Goal: Task Accomplishment & Management: Use online tool/utility

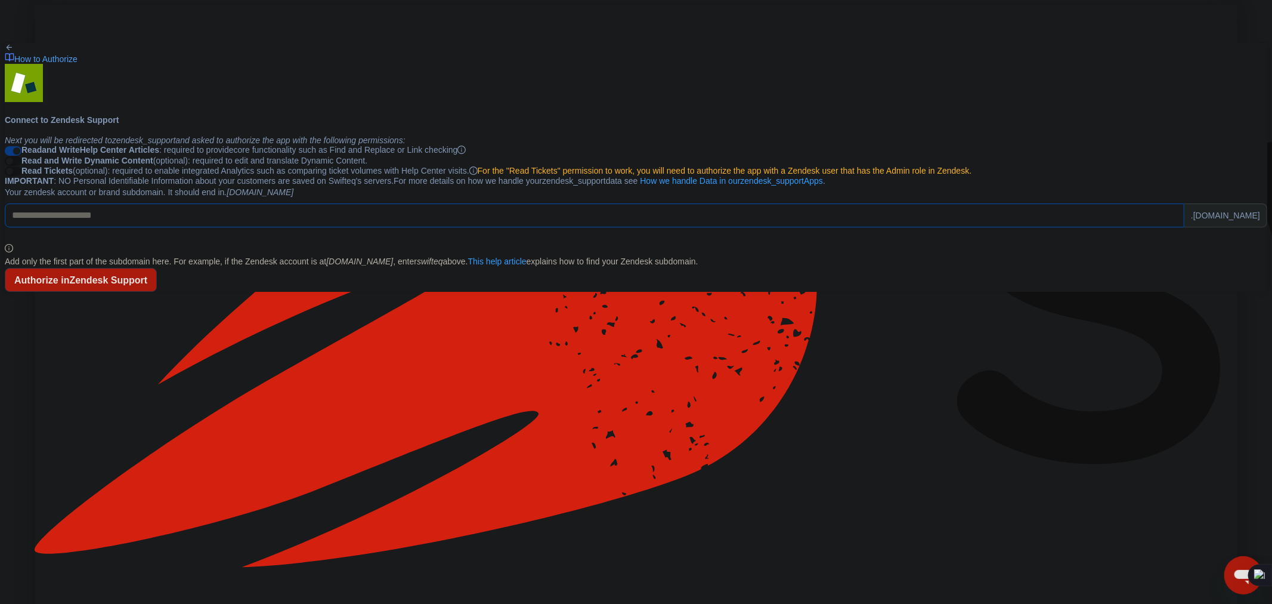
click at [598, 227] on input "Your zendesk account or brand subdomain. It should end in .zendesk.com" at bounding box center [595, 215] width 1180 height 24
click at [466, 154] on icon "info-circle" at bounding box center [462, 150] width 8 height 8
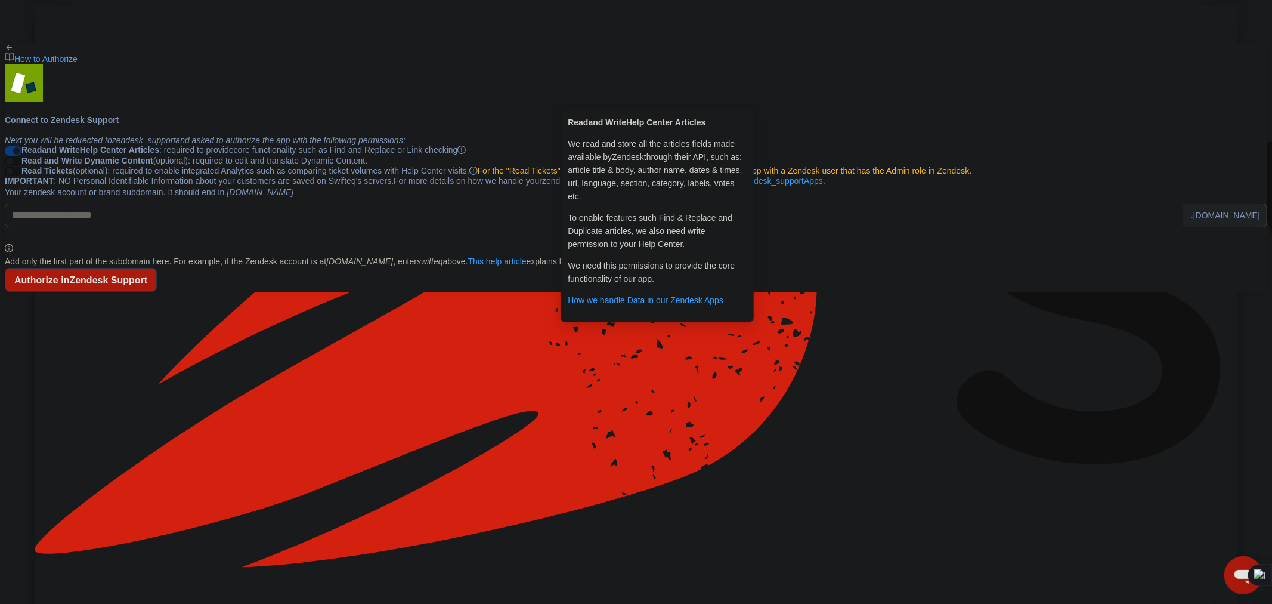
click at [971, 226] on main "How to Authorize Connect to Zendesk Support Next you will be redirected to zend…" at bounding box center [636, 167] width 1263 height 249
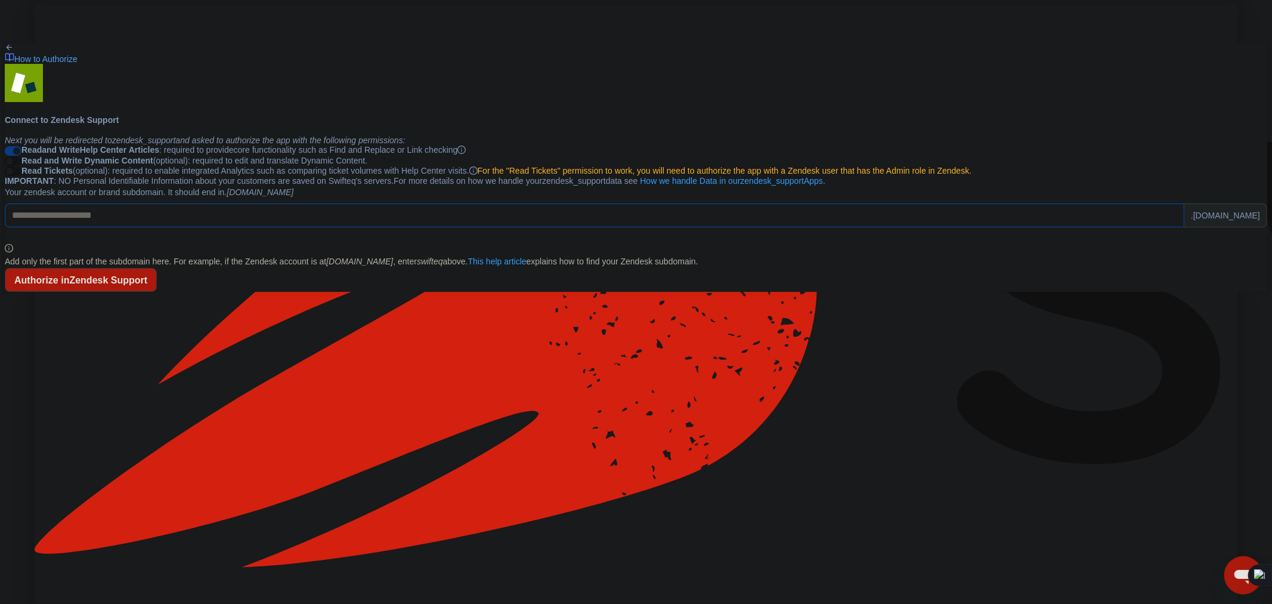
click at [530, 227] on input "Your zendesk account or brand subdomain. It should end in .zendesk.com" at bounding box center [595, 215] width 1180 height 24
paste input "**********"
type input "**********"
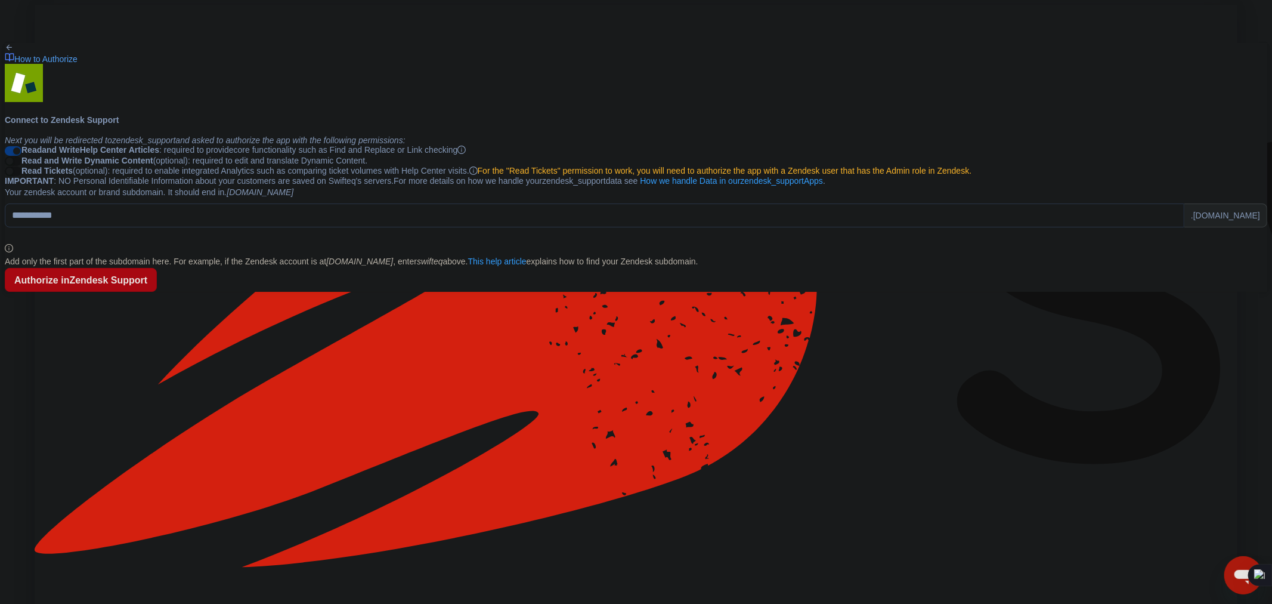
click at [147, 285] on strong "Authorize in Zendesk Support" at bounding box center [80, 280] width 133 height 10
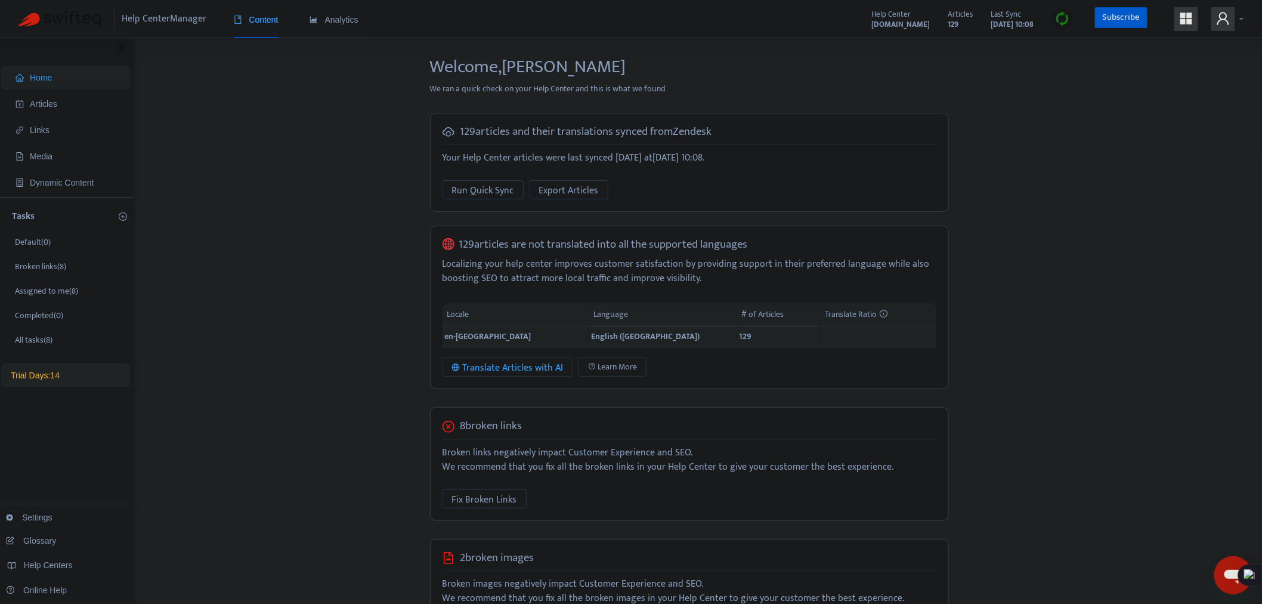
drag, startPoint x: 879, startPoint y: 16, endPoint x: 844, endPoint y: 24, distance: 36.0
click at [878, 17] on div "[DOMAIN_NAME]" at bounding box center [901, 20] width 58 height 6
click at [872, 24] on strong "[DOMAIN_NAME]" at bounding box center [901, 24] width 58 height 13
click at [1182, 21] on icon "appstore" at bounding box center [1187, 19] width 12 height 12
click at [950, 19] on div "129" at bounding box center [961, 20] width 25 height 6
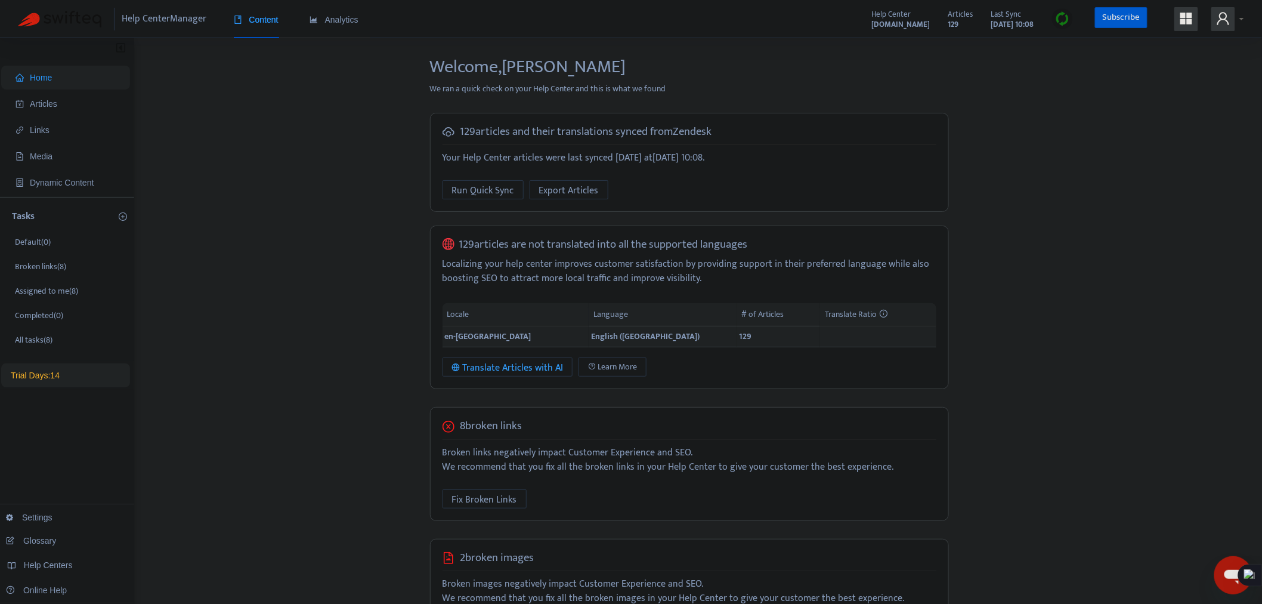
click at [872, 27] on strong "[DOMAIN_NAME]" at bounding box center [901, 24] width 58 height 13
drag, startPoint x: 1105, startPoint y: 210, endPoint x: 1085, endPoint y: 24, distance: 186.6
click at [1105, 201] on div "Home Articles Links Media Dynamic Content Tasks Default ( 0 ) Broken links ( 8 …" at bounding box center [631, 426] width 1227 height 741
click at [48, 555] on div "Help Centers" at bounding box center [63, 565] width 135 height 24
click at [181, 560] on link "Add Help Center" at bounding box center [186, 565] width 75 height 10
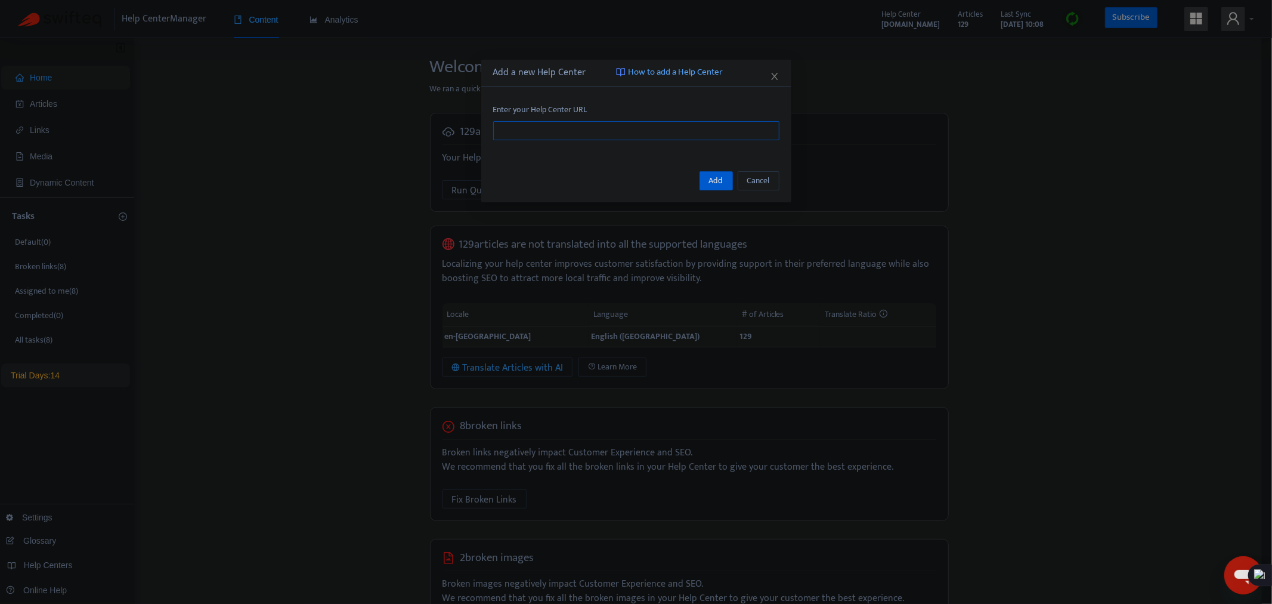
click at [595, 128] on input "text" at bounding box center [636, 130] width 286 height 19
click at [553, 123] on input "text" at bounding box center [636, 130] width 286 height 19
paste input "**********"
click at [718, 172] on div "Add Cancel" at bounding box center [636, 180] width 310 height 43
click at [720, 183] on span "Add" at bounding box center [716, 180] width 14 height 13
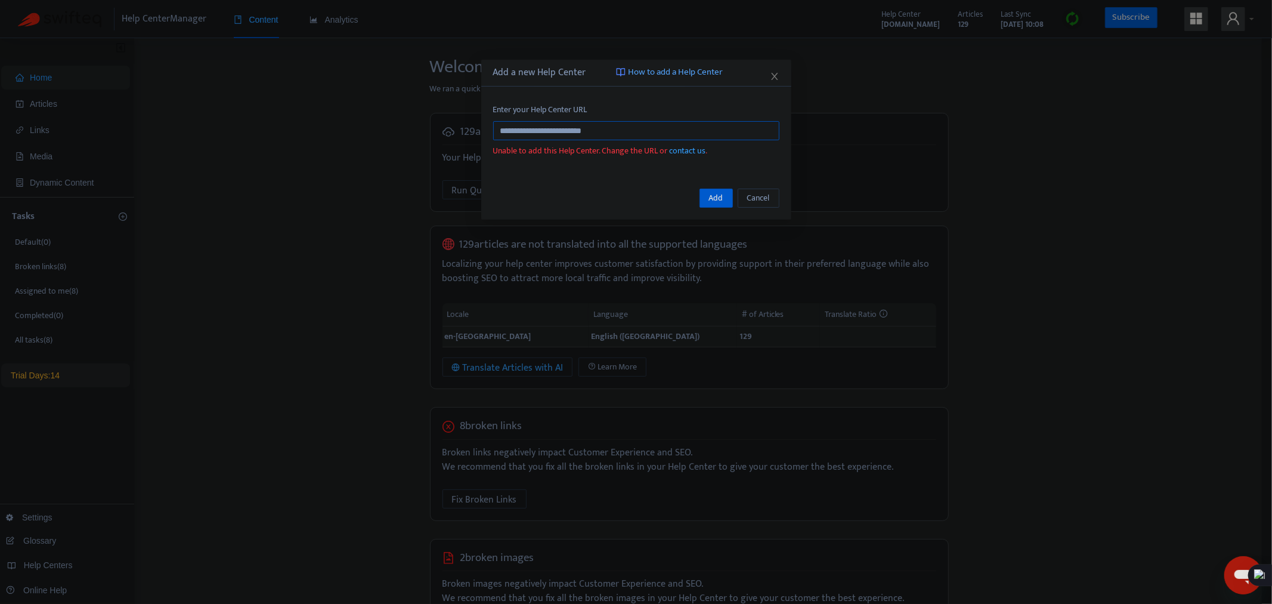
click at [672, 128] on input "**********" at bounding box center [636, 130] width 286 height 19
type input "**********"
click at [724, 203] on button "Add" at bounding box center [716, 198] width 33 height 19
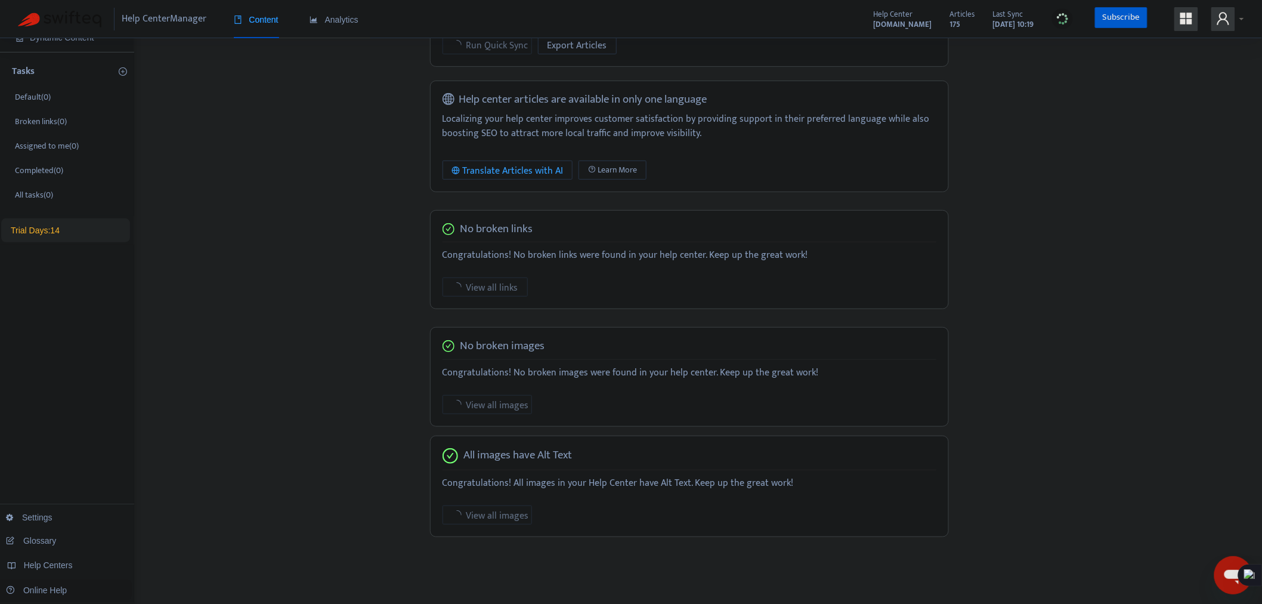
scroll to position [150, 0]
click at [308, 307] on div "Home Articles Links Media Dynamic Content Tasks Default ( 0 ) Broken links ( 0 …" at bounding box center [631, 255] width 1227 height 698
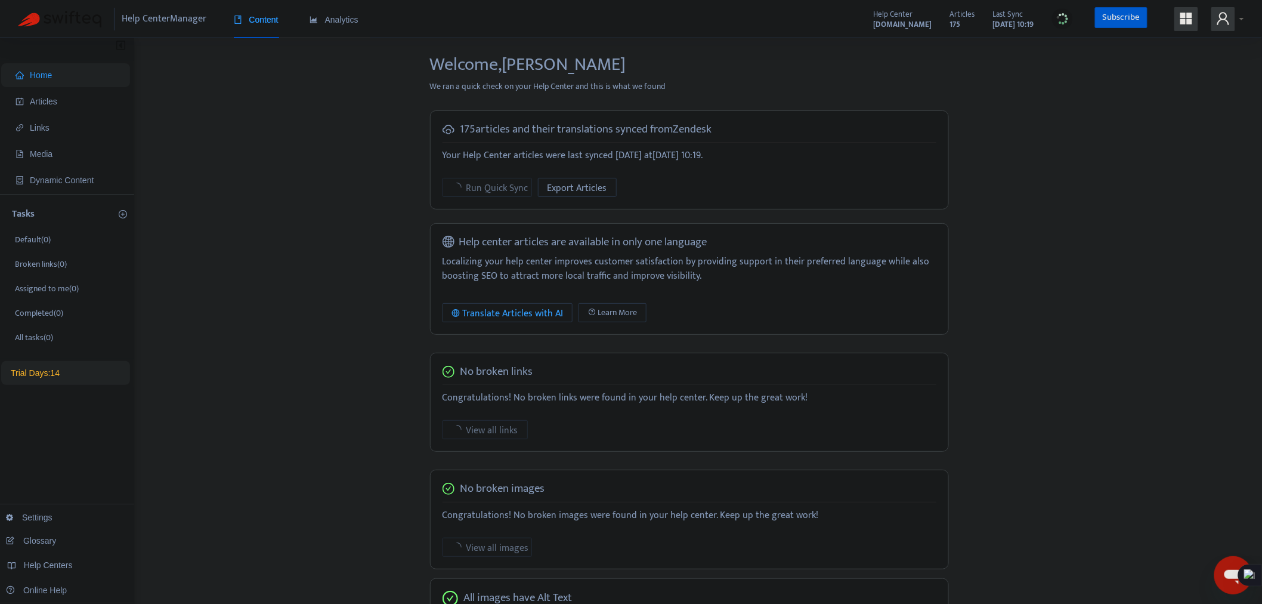
scroll to position [0, 0]
click at [532, 311] on div "Translate Articles with AI" at bounding box center [508, 315] width 112 height 15
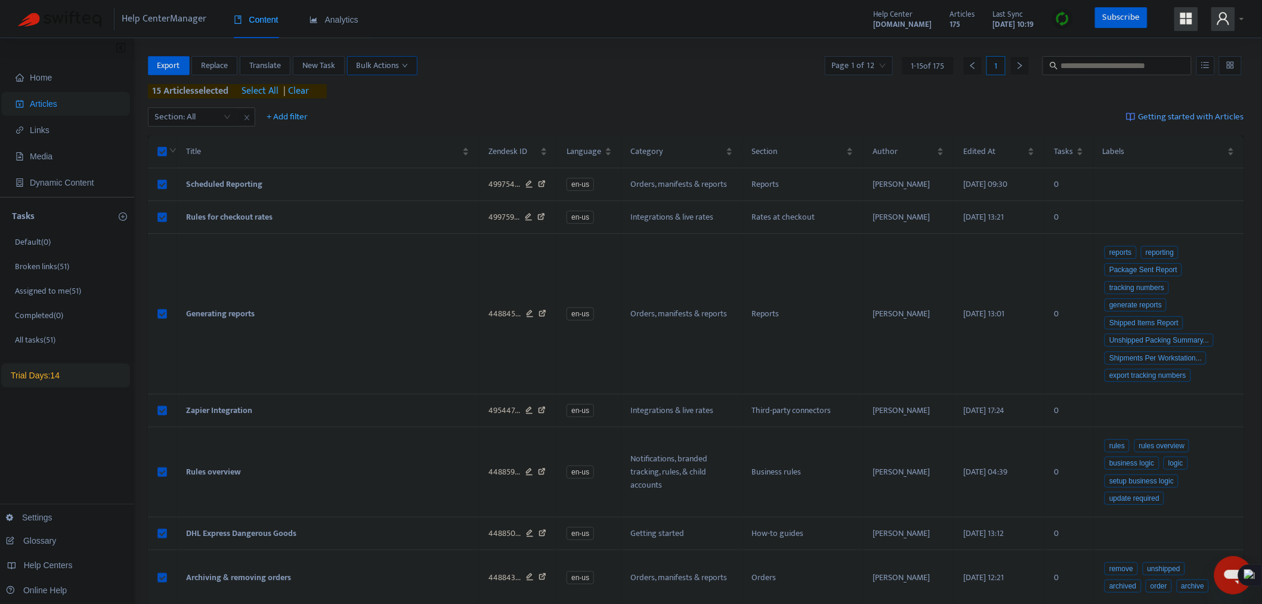
click at [390, 66] on span "Bulk Actions" at bounding box center [382, 65] width 51 height 13
click at [398, 61] on span "Bulk Actions" at bounding box center [382, 65] width 51 height 13
click at [276, 67] on span "Translate" at bounding box center [265, 65] width 32 height 13
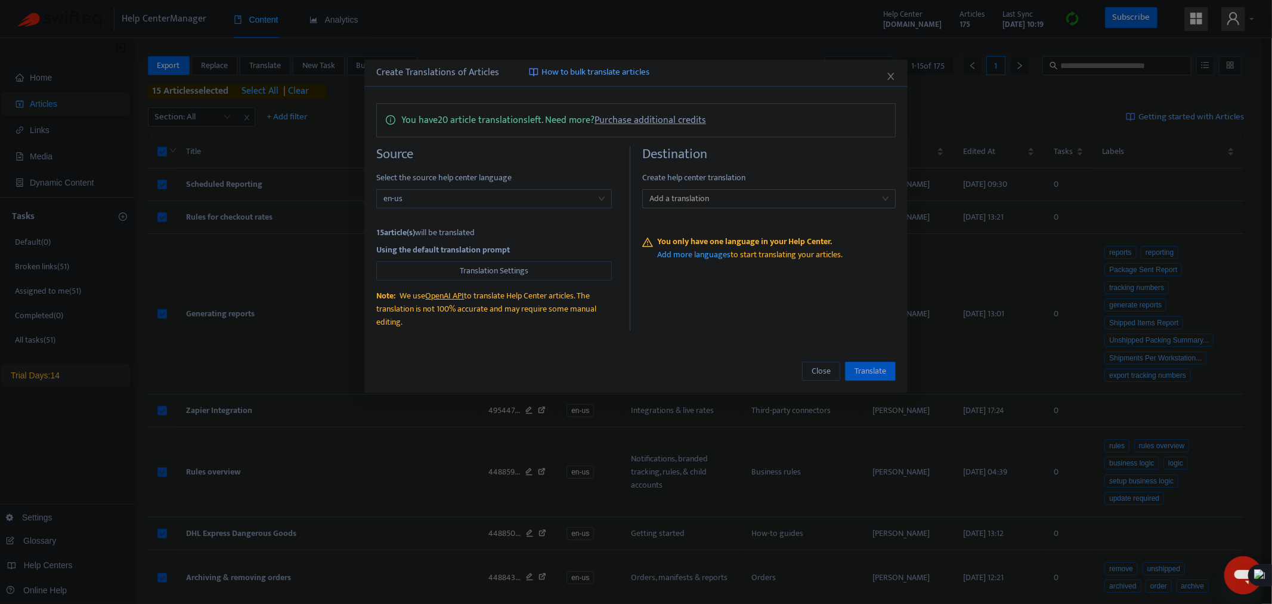
click at [583, 70] on span "How to bulk translate articles" at bounding box center [596, 73] width 108 height 14
click at [508, 195] on span "en-us" at bounding box center [494, 199] width 221 height 18
click at [739, 199] on div at bounding box center [763, 198] width 236 height 14
click at [707, 226] on div "Select all" at bounding box center [769, 222] width 234 height 13
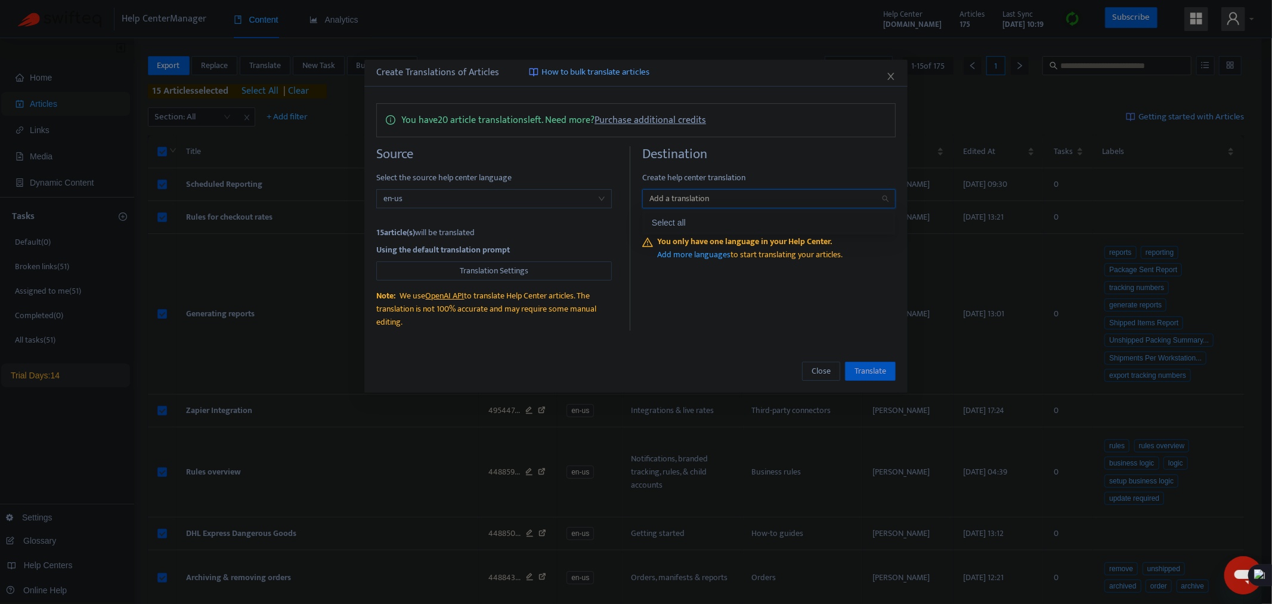
click at [498, 254] on div "Using the default translation prompt" at bounding box center [494, 249] width 236 height 13
click at [488, 270] on span "Translation Settings" at bounding box center [494, 270] width 69 height 13
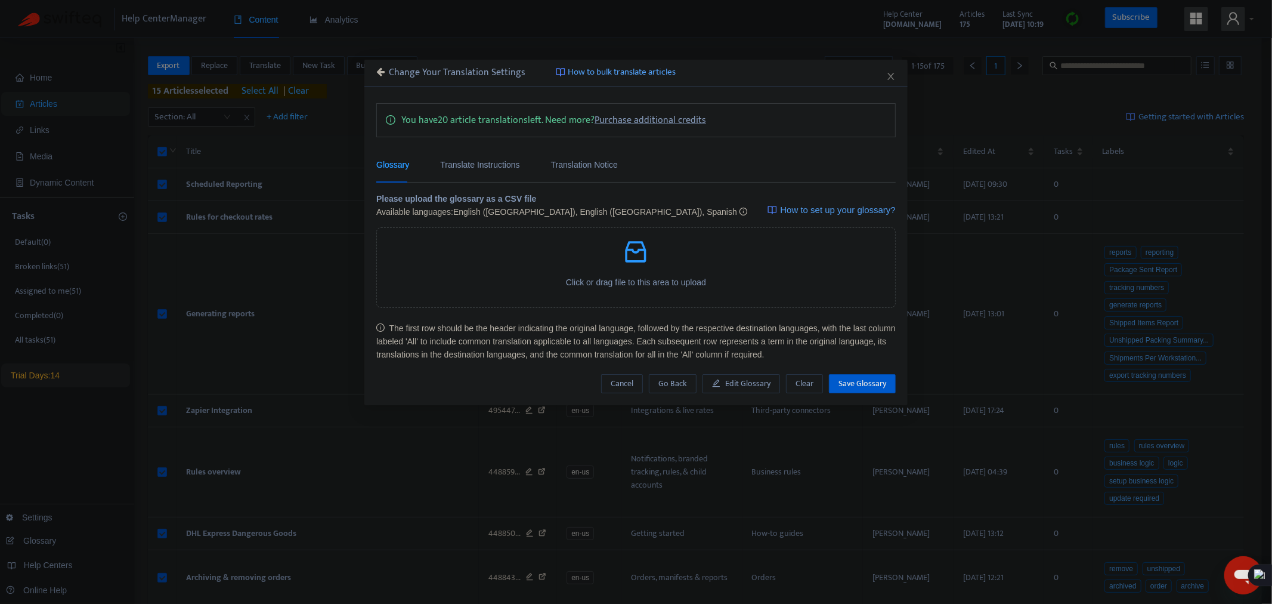
click at [897, 67] on div "Change Your Translation Settings How to bulk translate articles" at bounding box center [636, 73] width 543 height 27
click at [892, 73] on icon "close" at bounding box center [892, 77] width 10 height 10
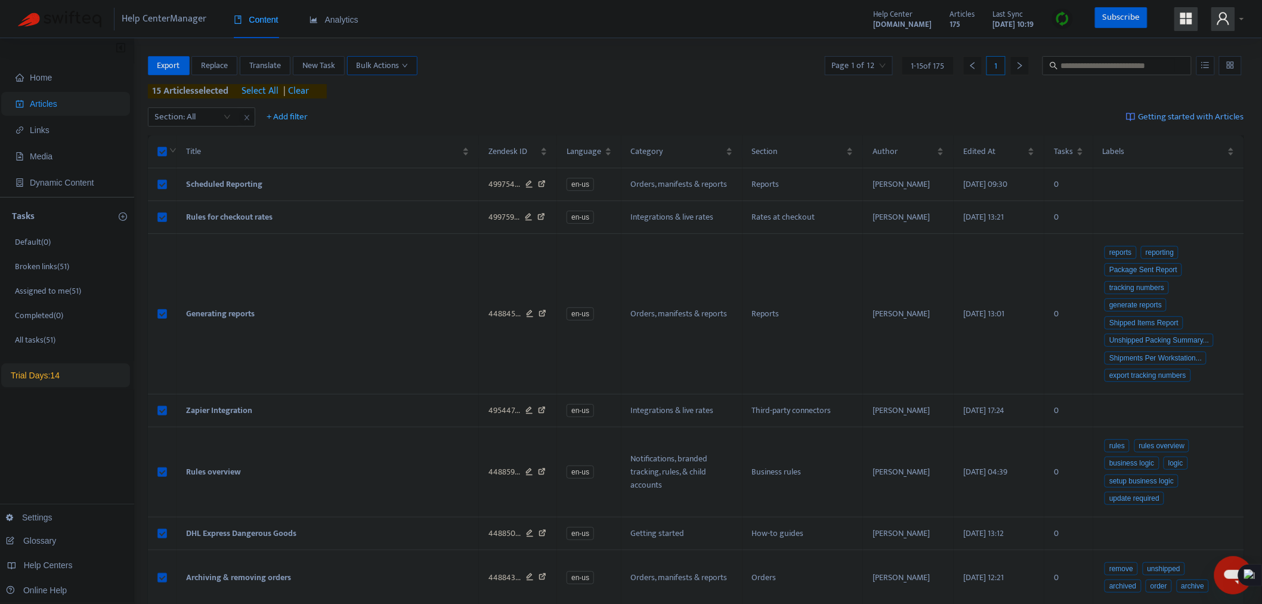
click at [387, 66] on span "Bulk Actions" at bounding box center [382, 65] width 51 height 13
click at [628, 3] on div "Help Center Manager Content Analytics Help Center [DOMAIN_NAME] Articles 175 La…" at bounding box center [631, 19] width 1262 height 38
click at [57, 562] on span "Help Centers" at bounding box center [48, 565] width 49 height 10
click at [38, 537] on link "Glossary" at bounding box center [31, 541] width 50 height 10
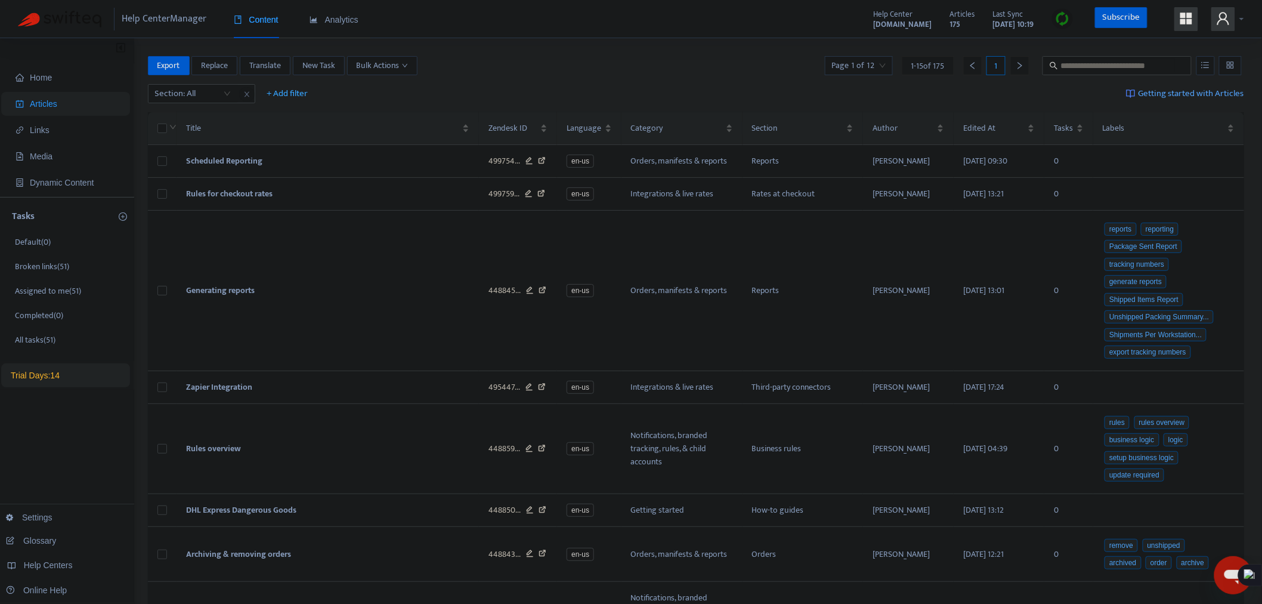
click at [1228, 20] on icon "user" at bounding box center [1223, 18] width 14 height 14
click at [1166, 157] on link "Online Help" at bounding box center [1151, 164] width 52 height 14
click at [168, 161] on td at bounding box center [162, 161] width 29 height 33
click at [157, 162] on body "Help Center Manager Content Analytics Help Center [DOMAIN_NAME] Articles 175 La…" at bounding box center [631, 535] width 1262 height 1070
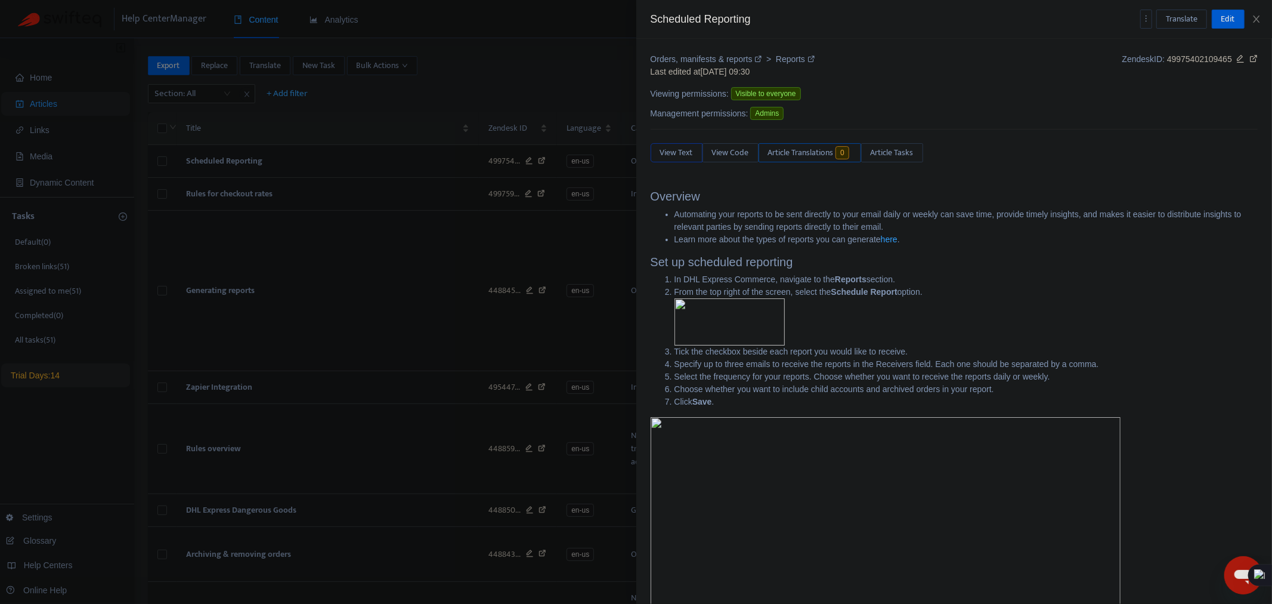
click at [805, 148] on span "Article Translations" at bounding box center [801, 152] width 66 height 13
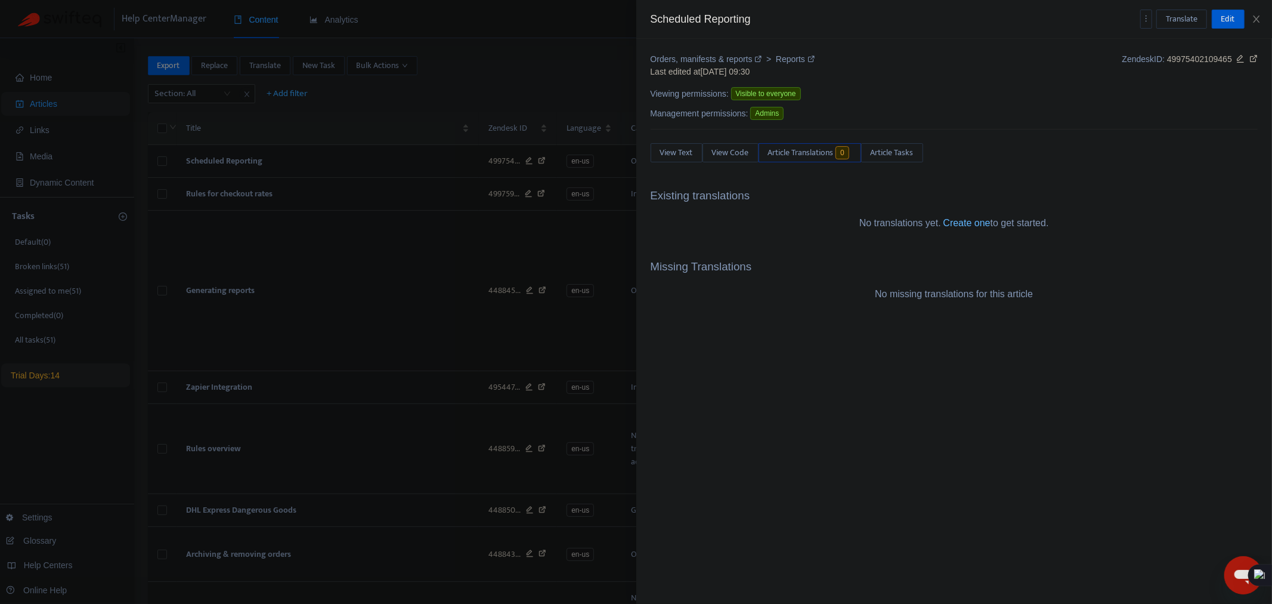
click at [975, 224] on link "Create one" at bounding box center [967, 223] width 47 height 10
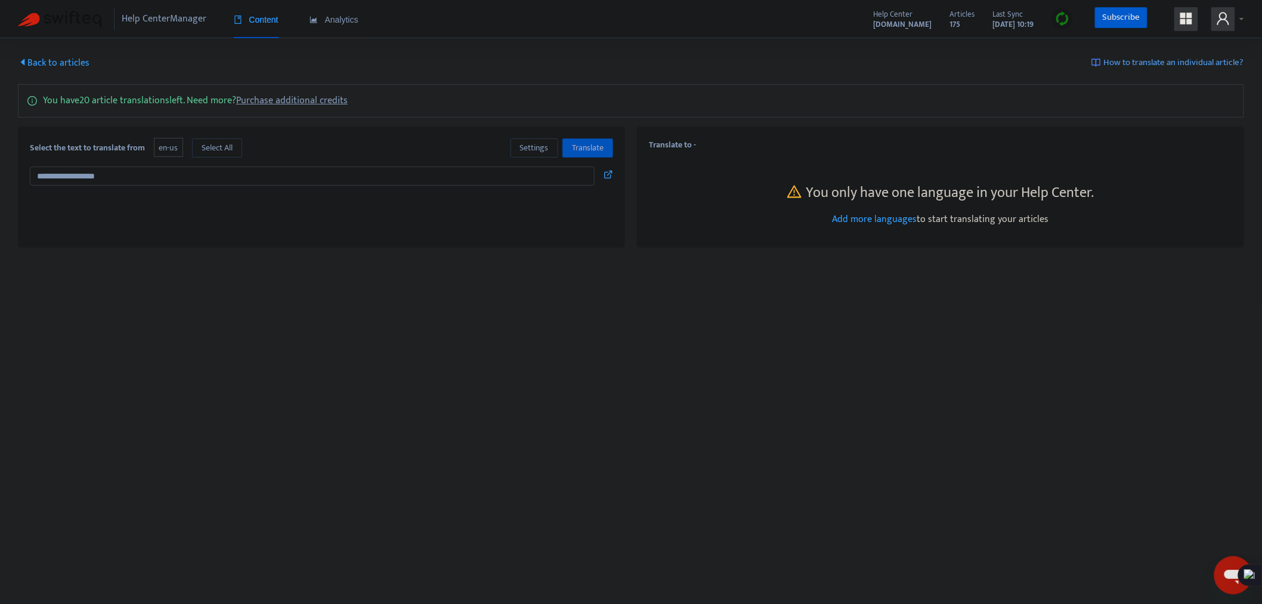
type textarea "**********"
